Goal: Information Seeking & Learning: Learn about a topic

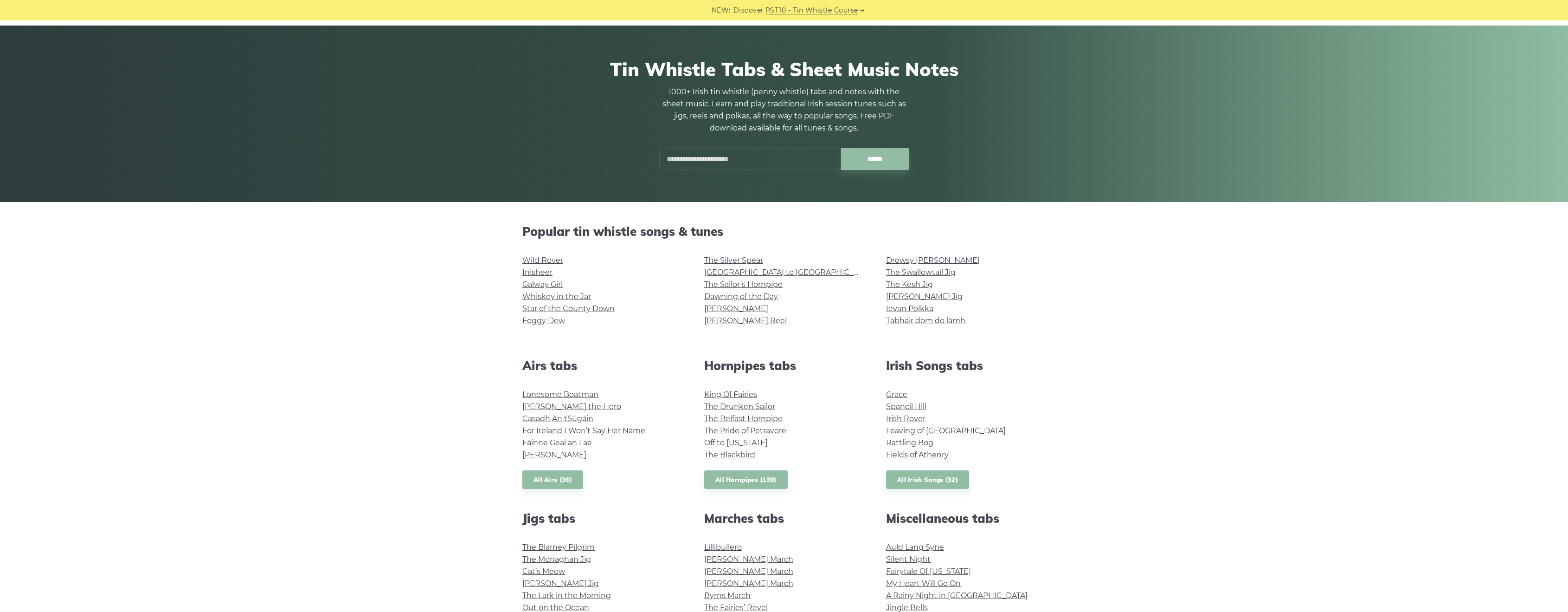
scroll to position [47, 0]
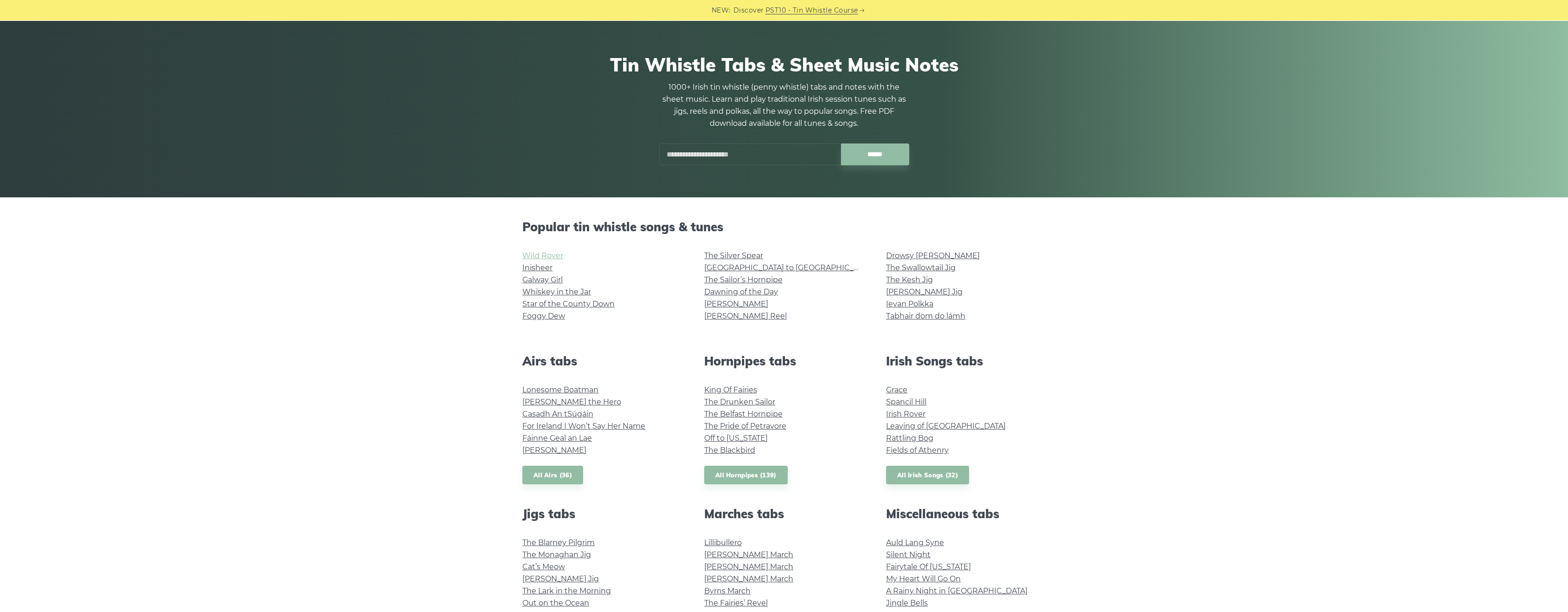
click at [550, 252] on link "Wild Rover" at bounding box center [543, 256] width 41 height 9
click at [748, 278] on link "The Sailor’s Hornpipe" at bounding box center [743, 280] width 79 height 9
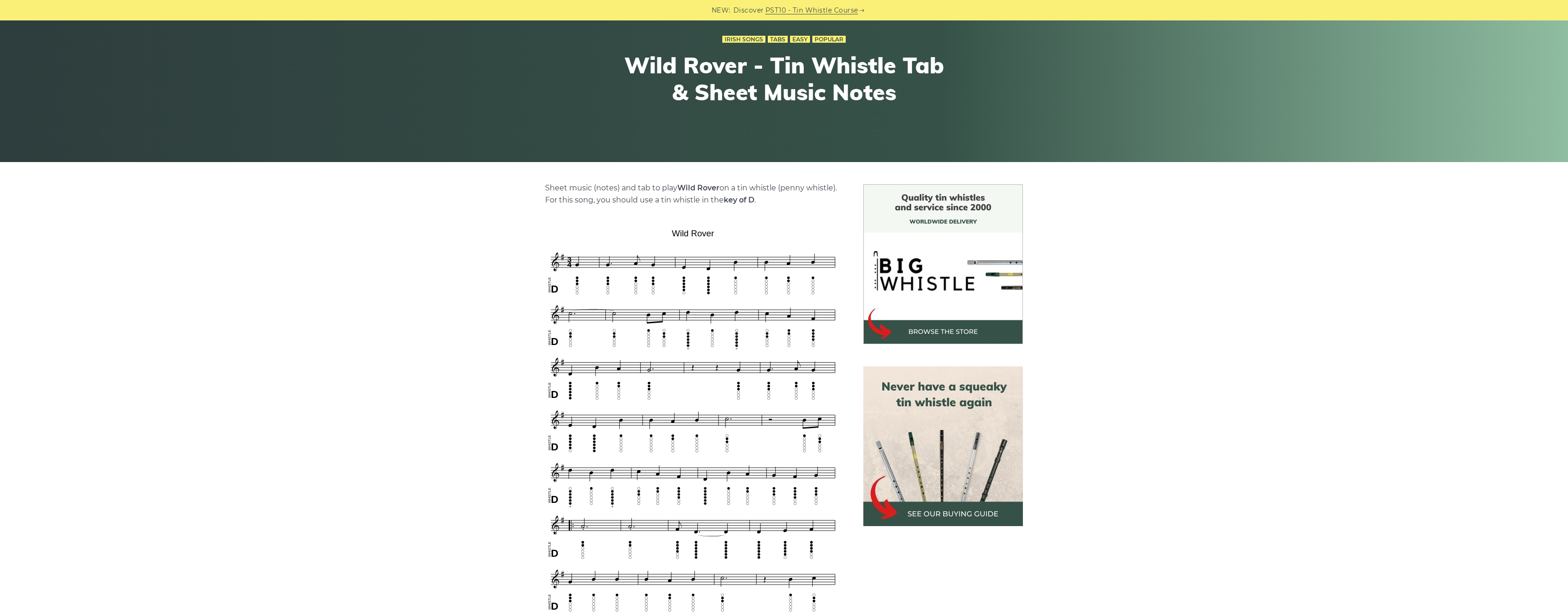
scroll to position [93, 0]
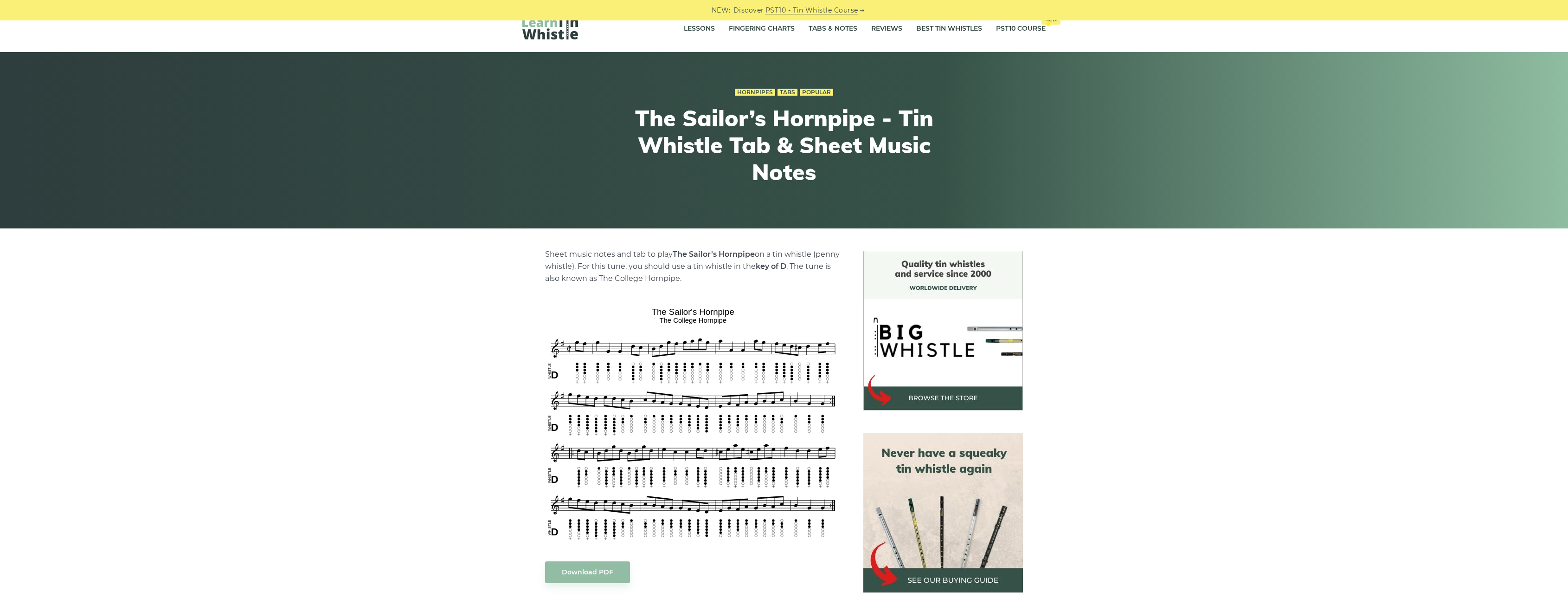
scroll to position [47, 0]
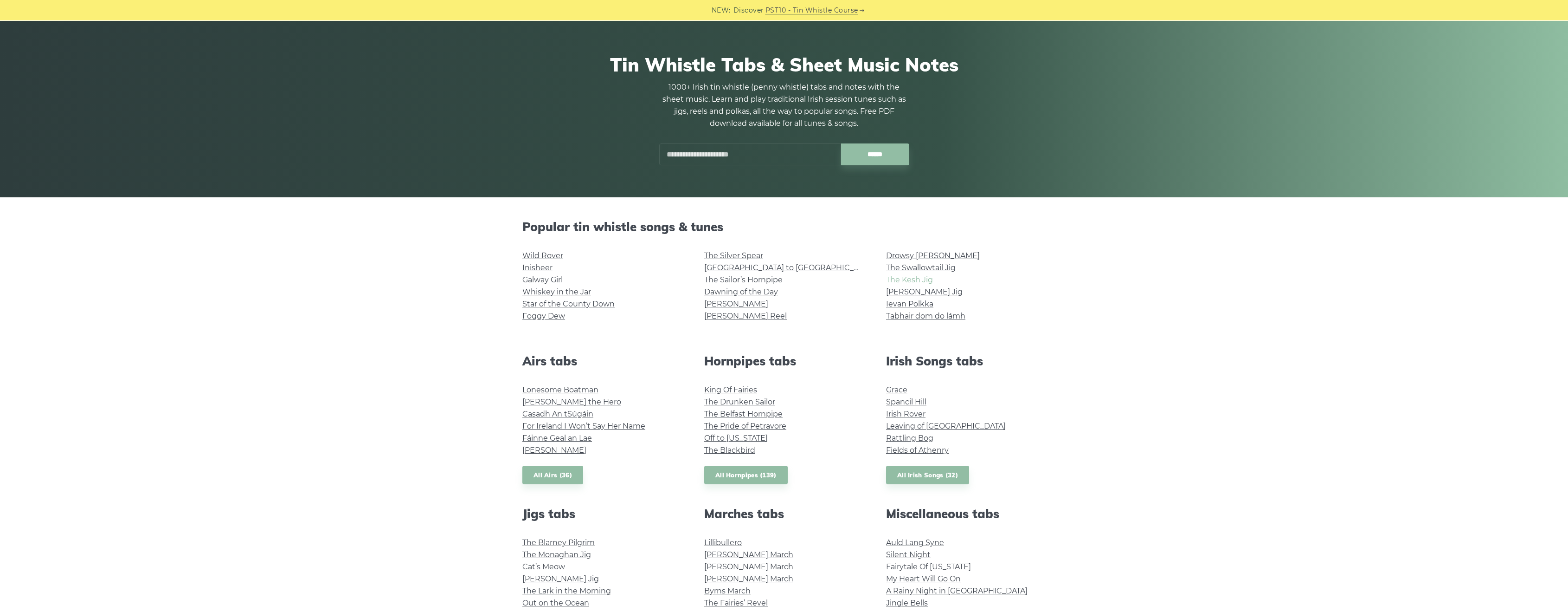
click at [908, 282] on link "The Kesh Jig" at bounding box center [910, 280] width 47 height 9
click at [747, 388] on link "King Of Fairies" at bounding box center [730, 389] width 53 height 9
click at [928, 425] on link "Leaving of [GEOGRAPHIC_DATA]" at bounding box center [946, 426] width 120 height 9
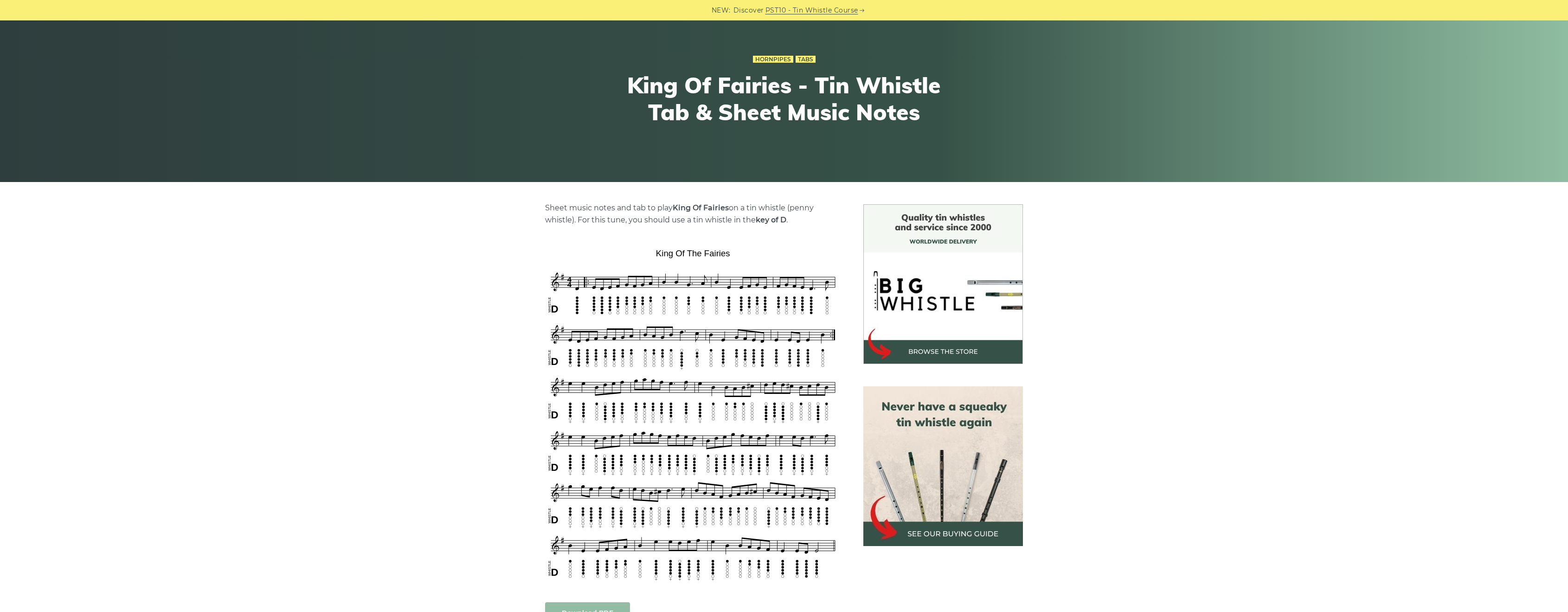
scroll to position [93, 0]
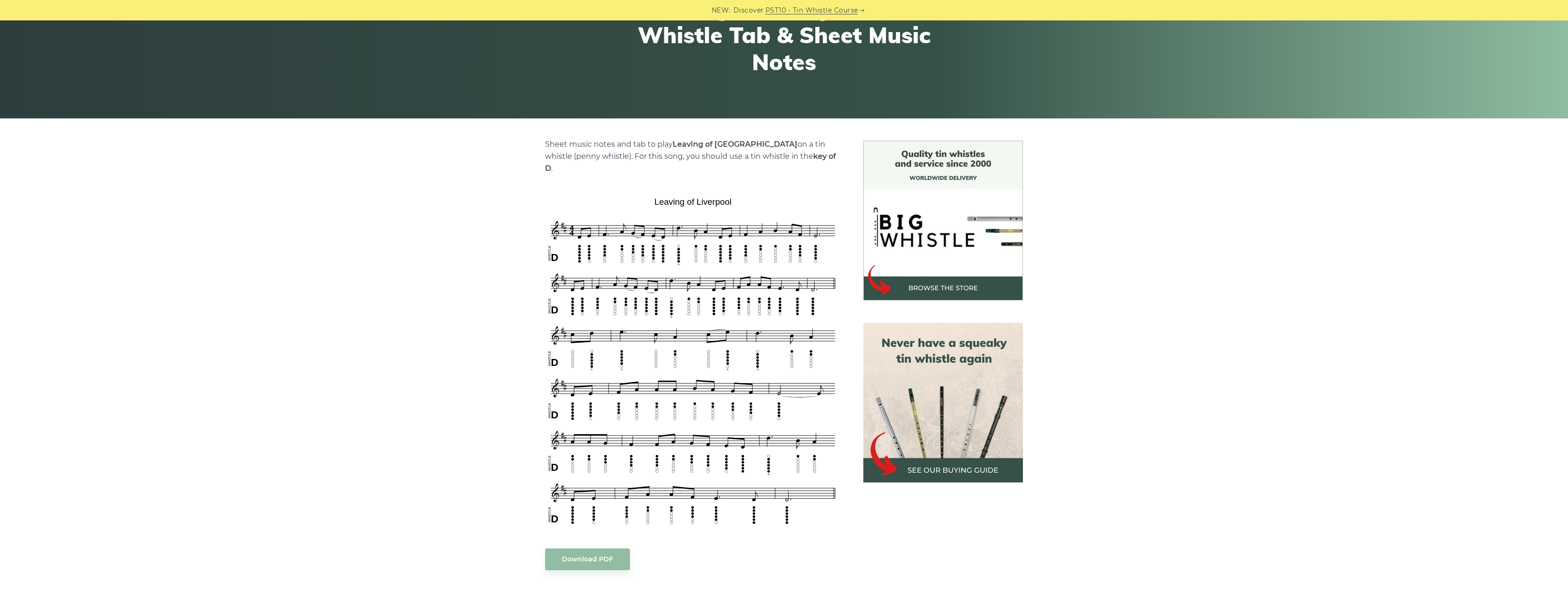
scroll to position [140, 0]
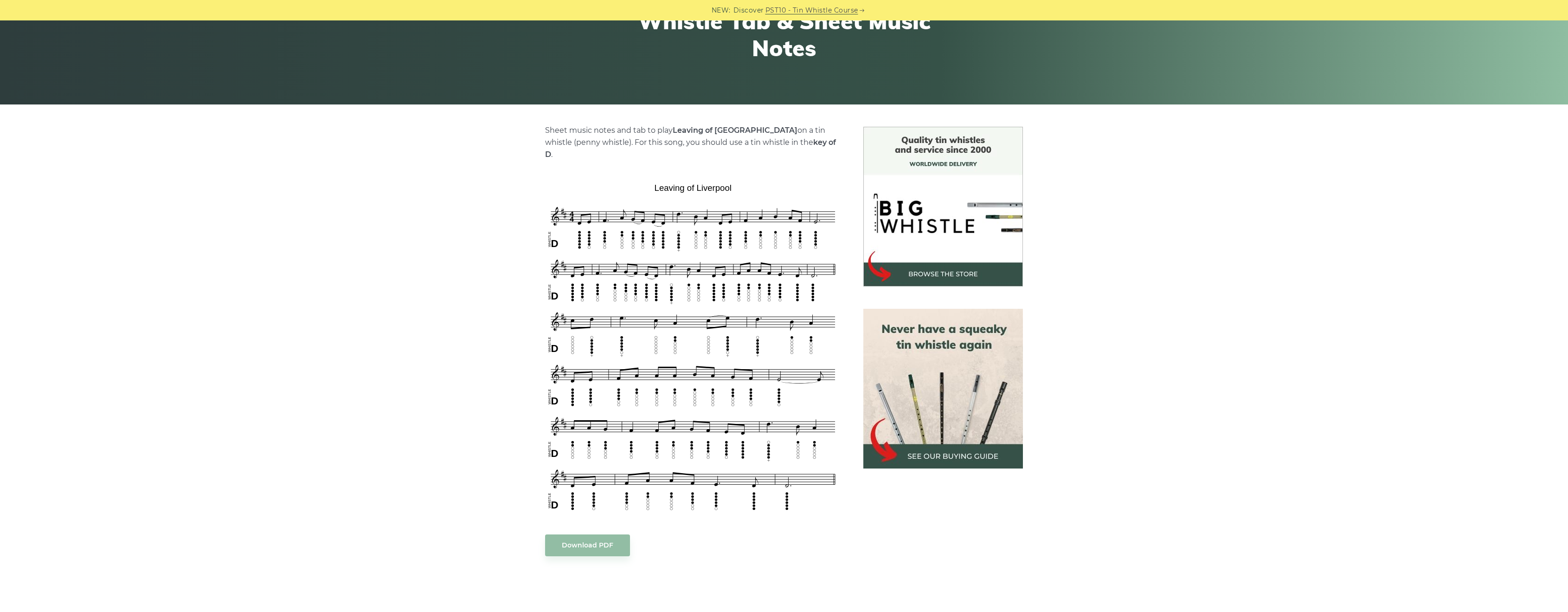
click at [1217, 403] on div "Sheet music notes and tab to play Leaving of Liverpool on a tin whistle (penny …" at bounding box center [784, 495] width 1568 height 736
click at [1294, 214] on div "Sheet music notes and tab to play Leaving of Liverpool on a tin whistle (penny …" at bounding box center [784, 495] width 1568 height 736
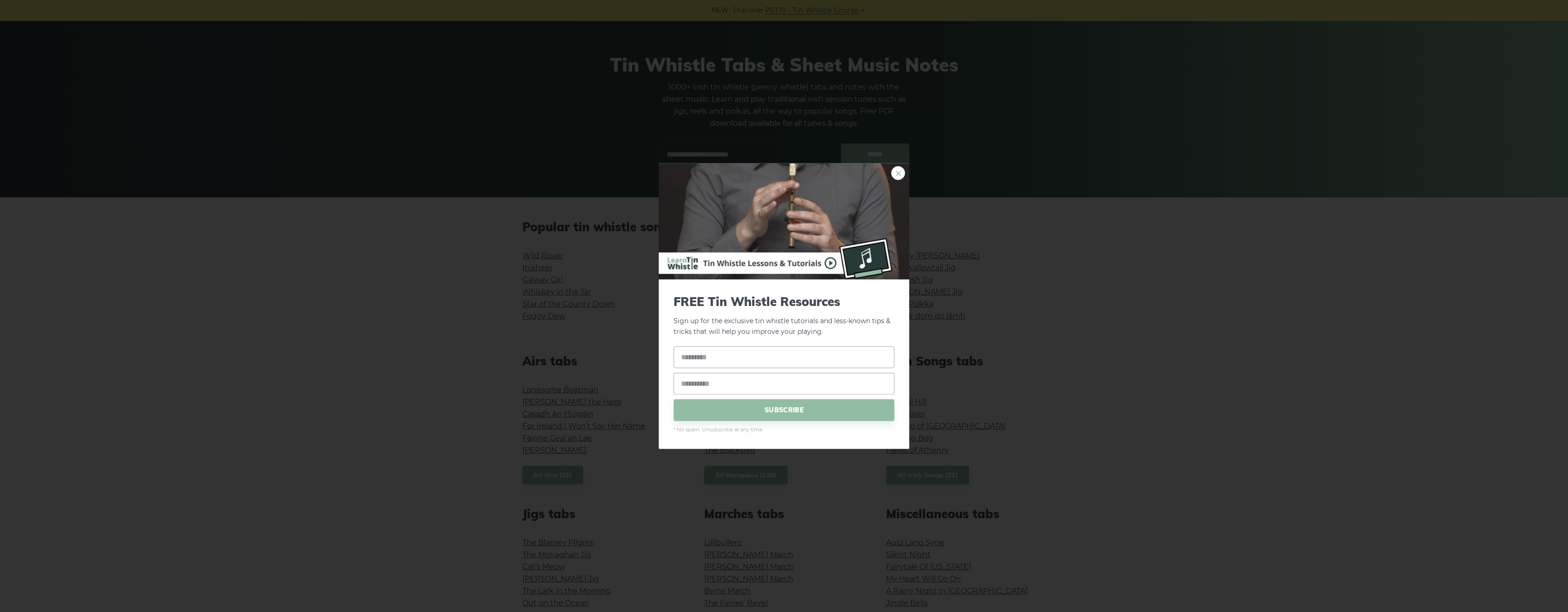
click at [893, 172] on link "×" at bounding box center [898, 174] width 14 height 14
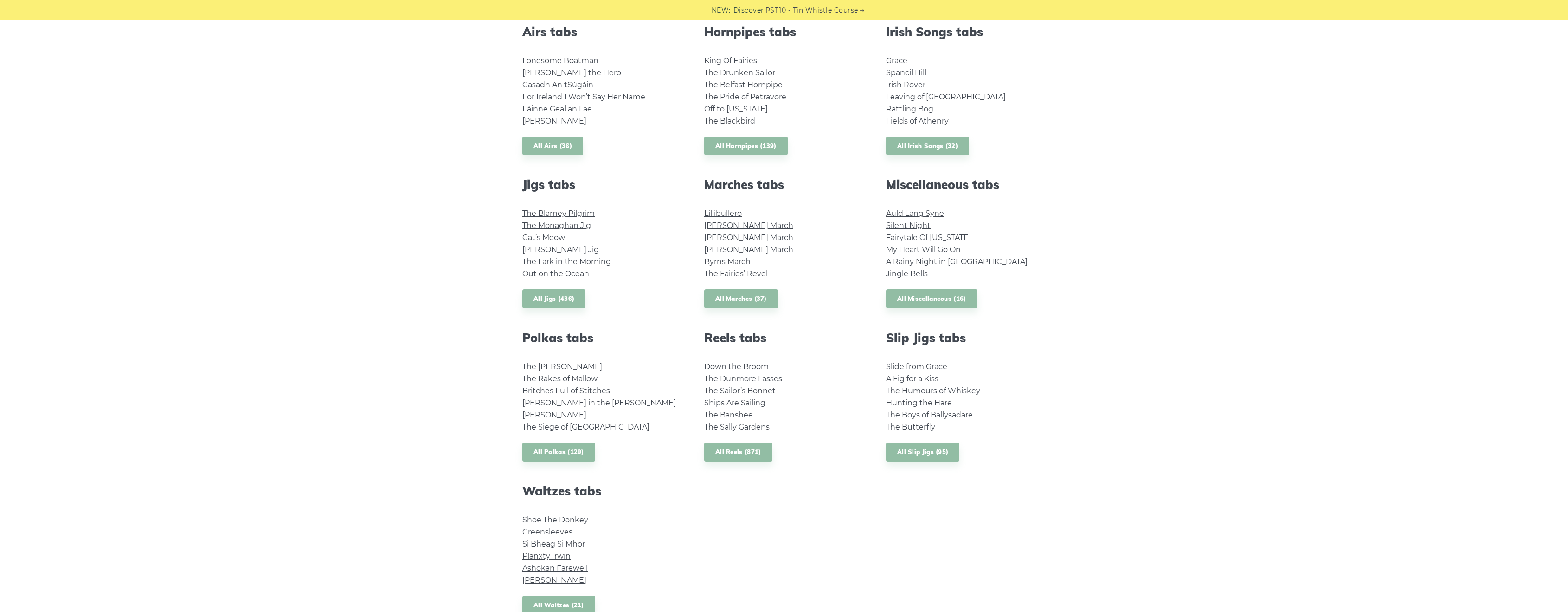
scroll to position [371, 0]
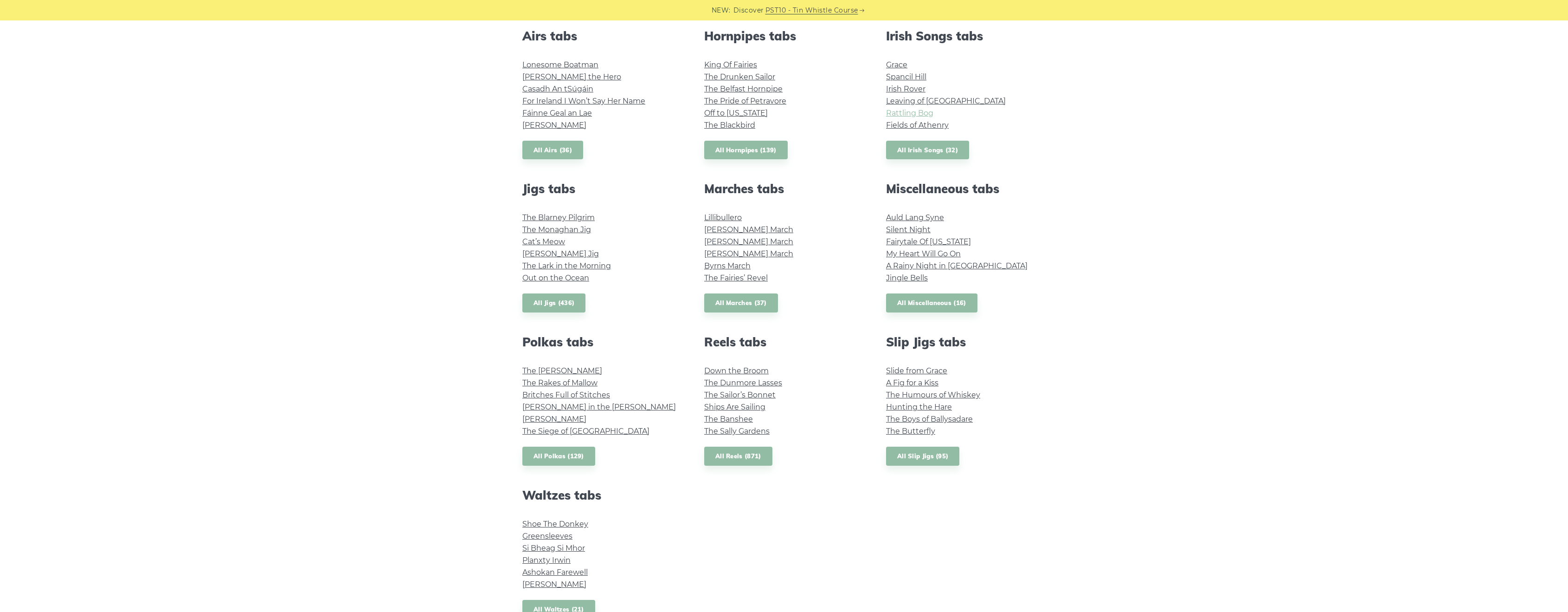
click at [915, 110] on link "Rattling Bog" at bounding box center [910, 113] width 47 height 9
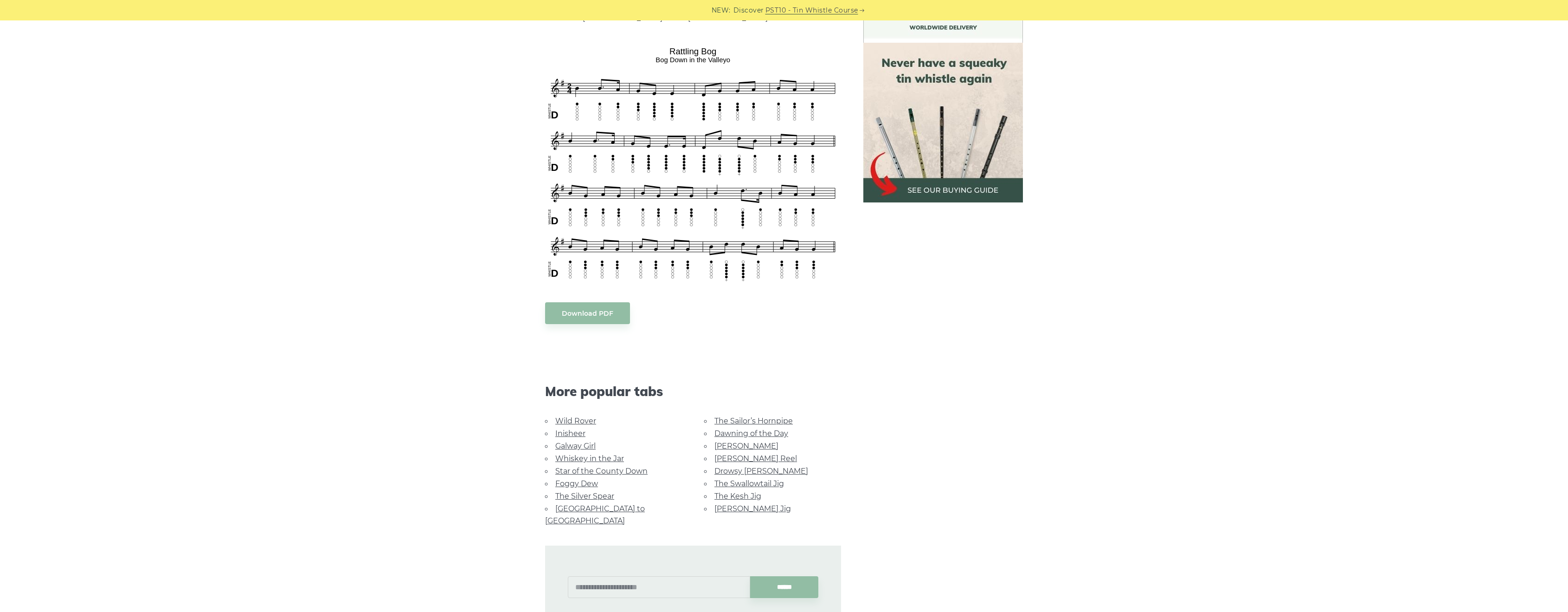
scroll to position [185, 0]
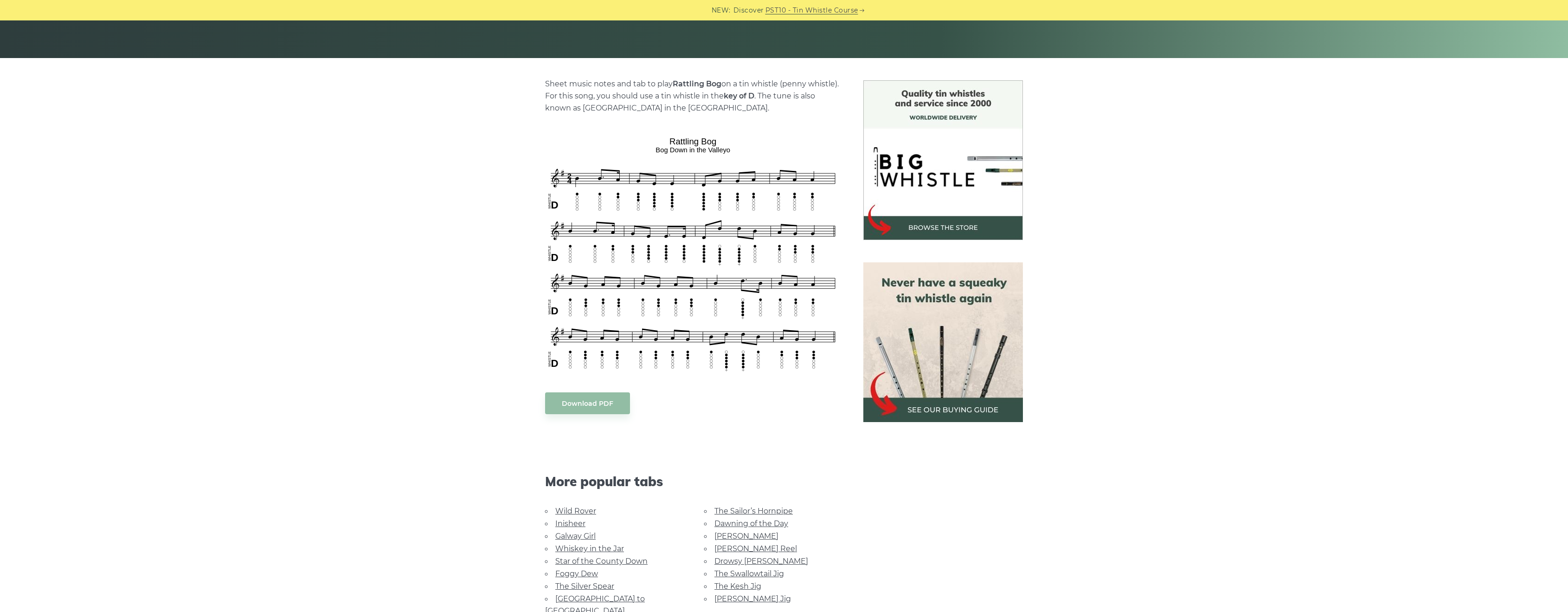
click at [1254, 518] on div "Sheet music notes and tab to play Rattling Bog on a tin whistle ([PERSON_NAME] …" at bounding box center [784, 401] width 1568 height 642
